Goal: Transaction & Acquisition: Subscribe to service/newsletter

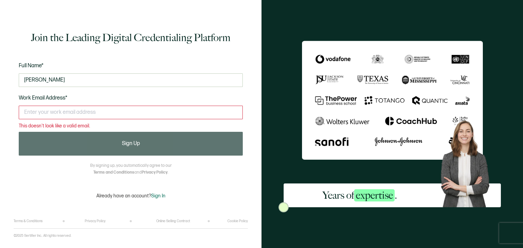
click at [59, 114] on input "text" at bounding box center [131, 113] width 224 height 14
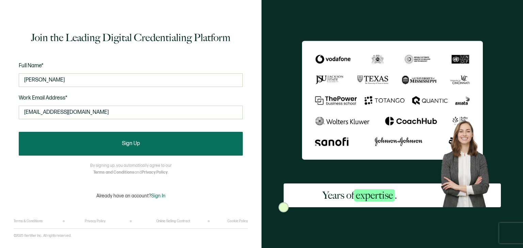
click at [162, 146] on button "Sign Up" at bounding box center [131, 144] width 224 height 24
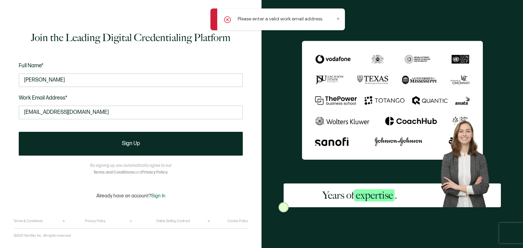
click at [337, 17] on icon at bounding box center [337, 18] width 3 height 3
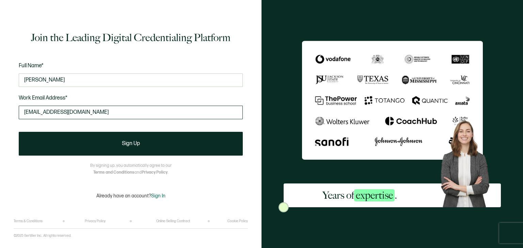
click at [160, 114] on input "[EMAIL_ADDRESS][DOMAIN_NAME]" at bounding box center [131, 113] width 224 height 14
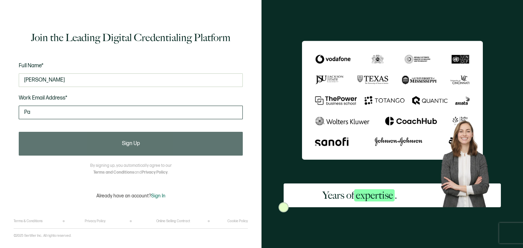
type input "P"
type input "[EMAIL_ADDRESS][DOMAIN_NAME]"
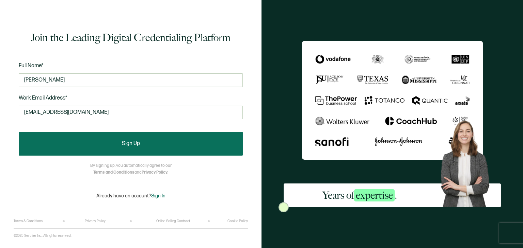
click at [137, 148] on button "Sign Up" at bounding box center [131, 144] width 224 height 24
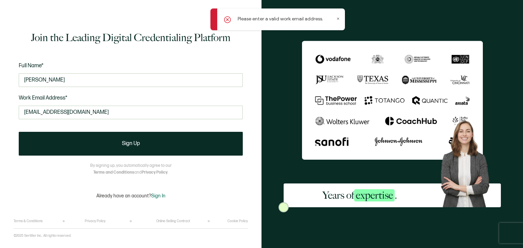
click at [337, 19] on icon at bounding box center [337, 18] width 3 height 3
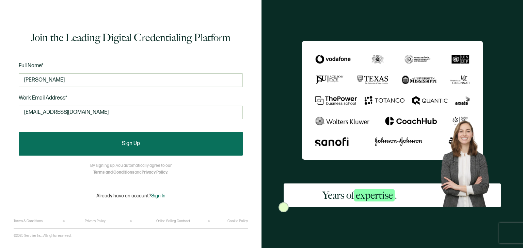
click at [137, 144] on span "Sign Up" at bounding box center [131, 143] width 18 height 5
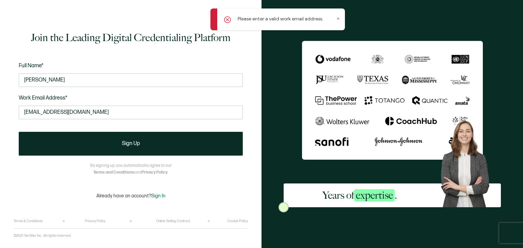
click at [337, 20] on icon at bounding box center [337, 18] width 3 height 3
